Goal: Navigation & Orientation: Find specific page/section

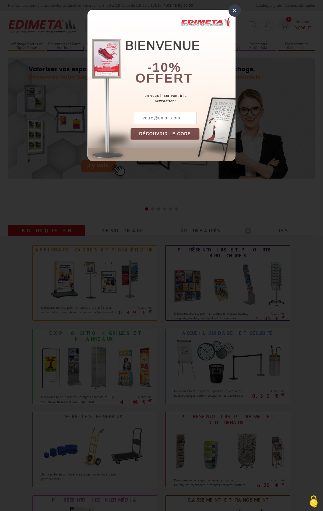
scroll to position [402, 0]
